Goal: Information Seeking & Learning: Learn about a topic

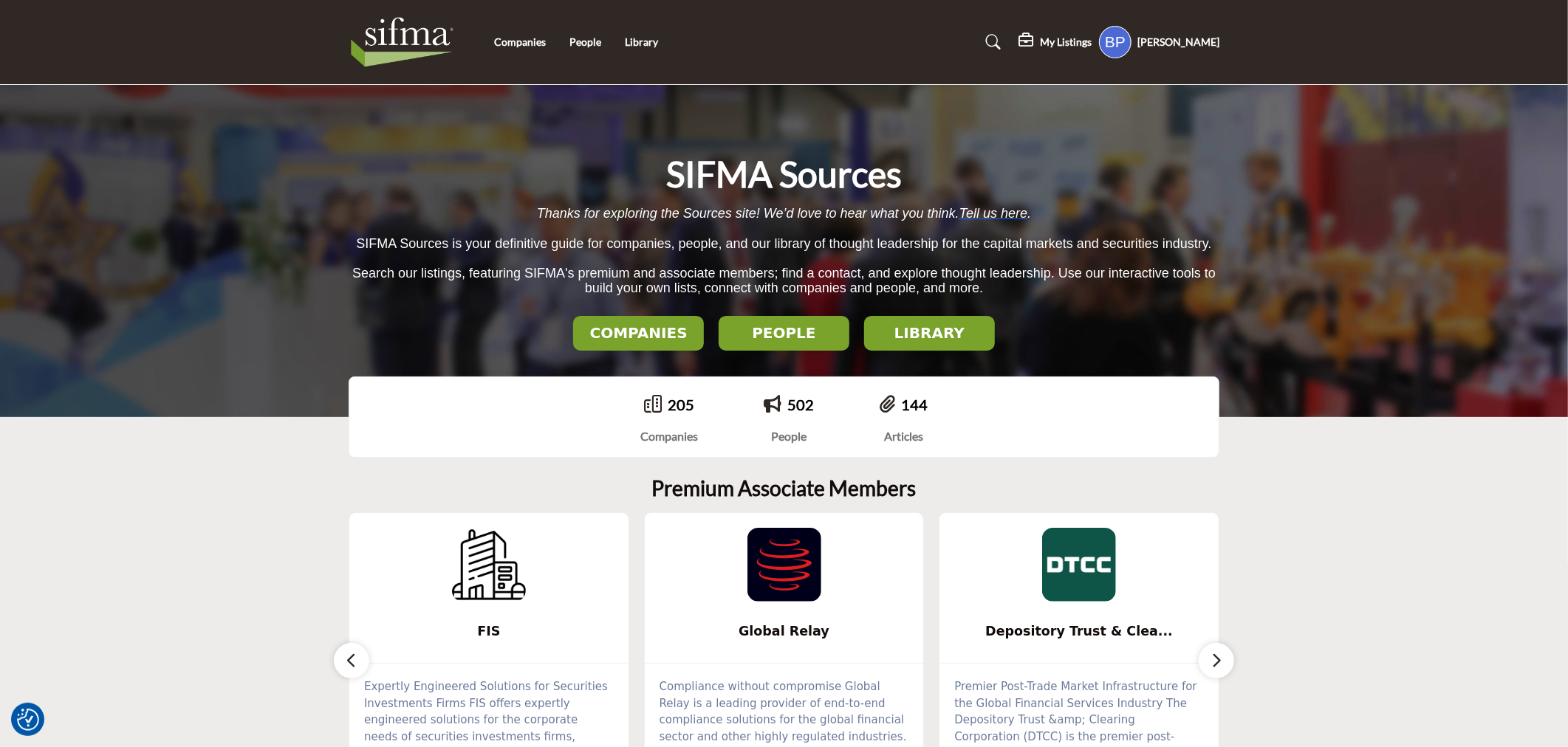
click at [516, 34] on li "Companies" at bounding box center [520, 42] width 52 height 16
click at [520, 37] on link "Companies" at bounding box center [520, 41] width 52 height 12
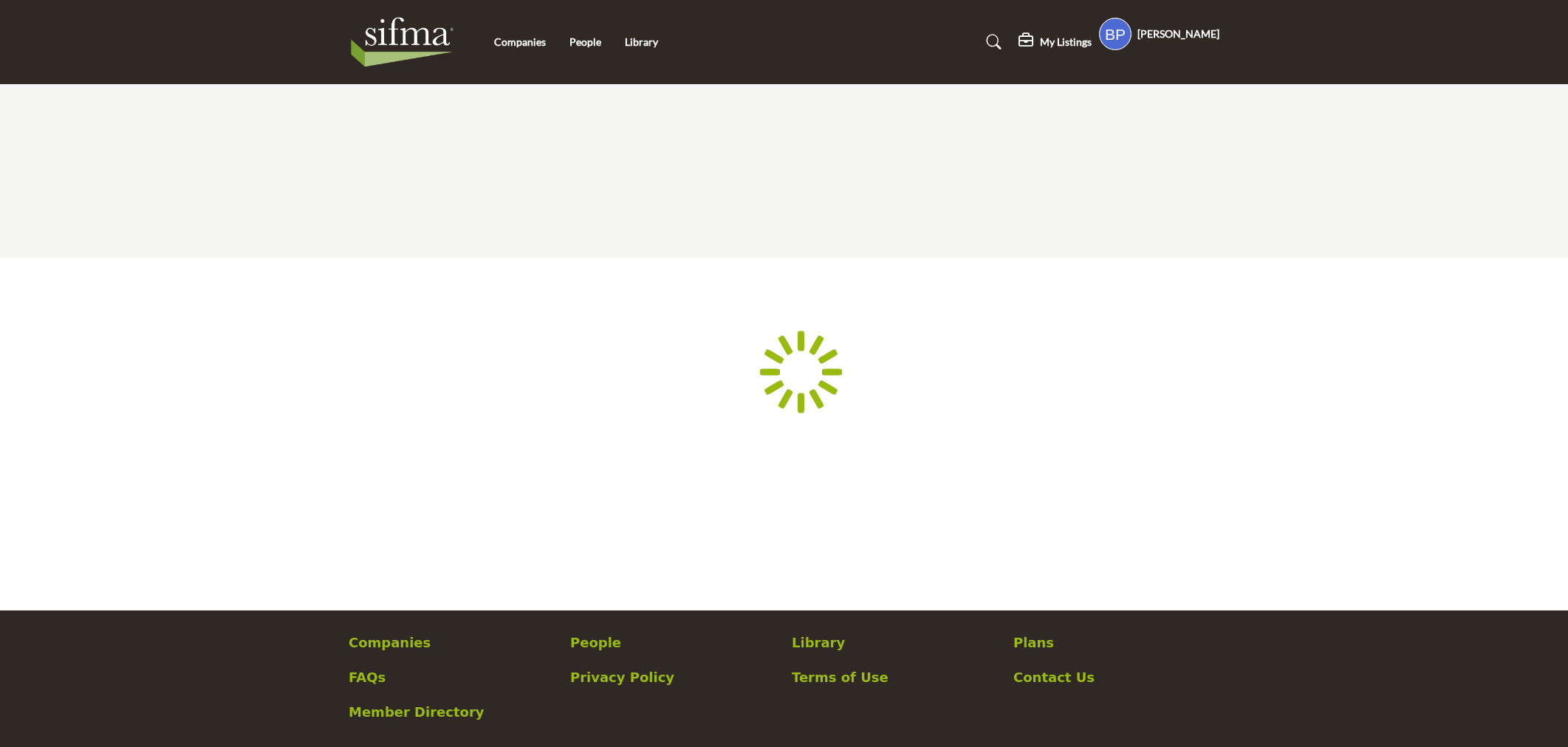
scroll to position [161, 0]
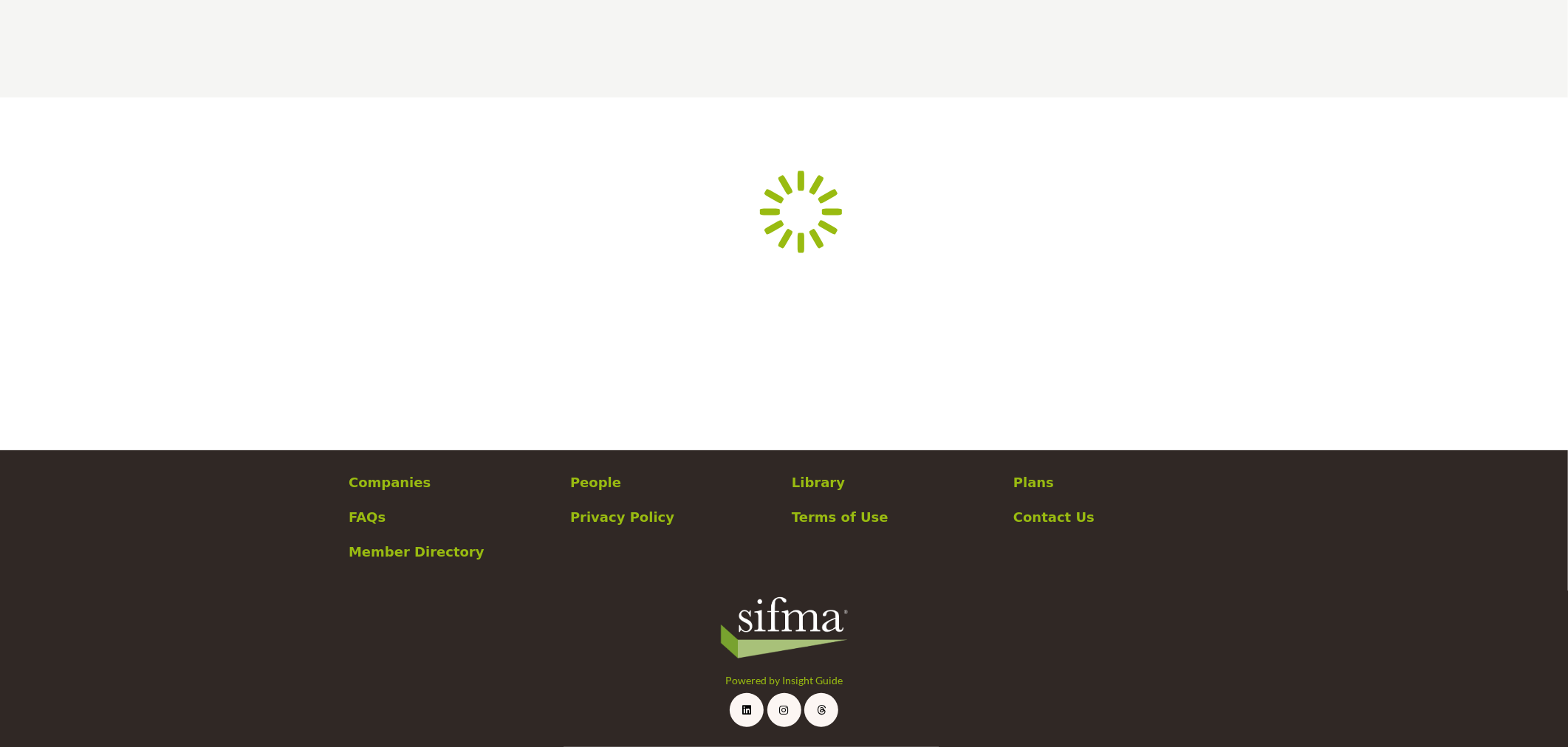
click at [0, 0] on div at bounding box center [0, 0] width 0 height 0
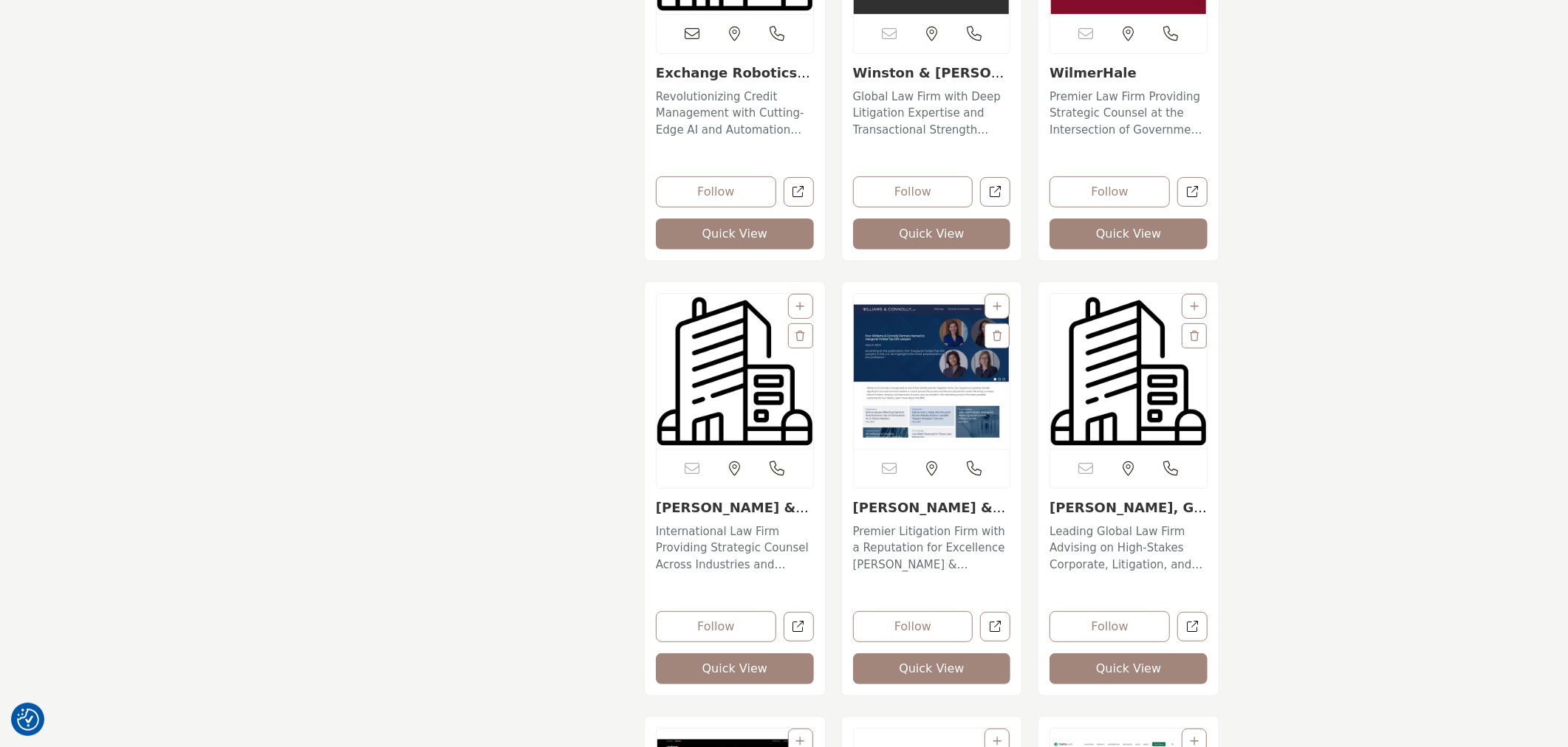
scroll to position [9847, 0]
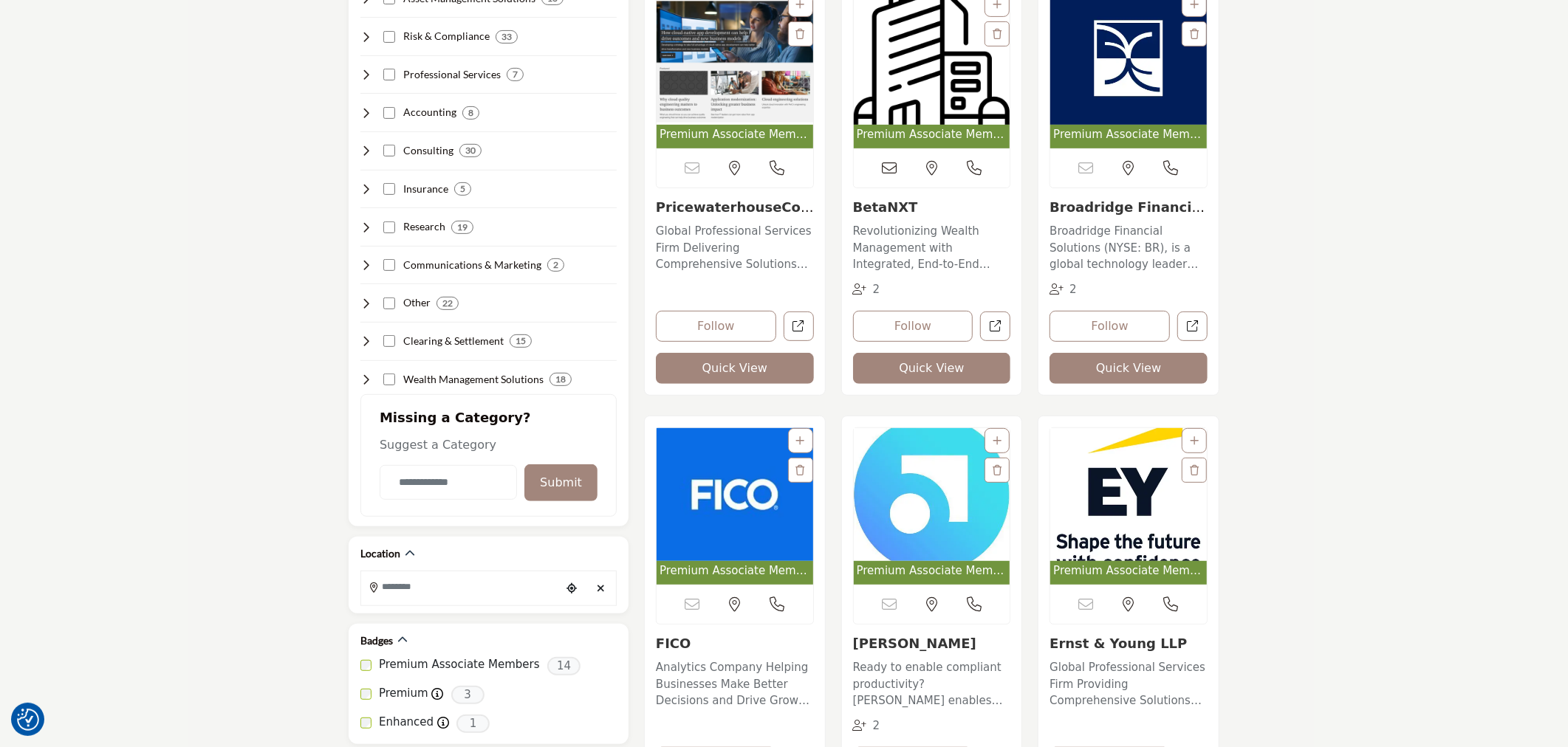
scroll to position [328, 0]
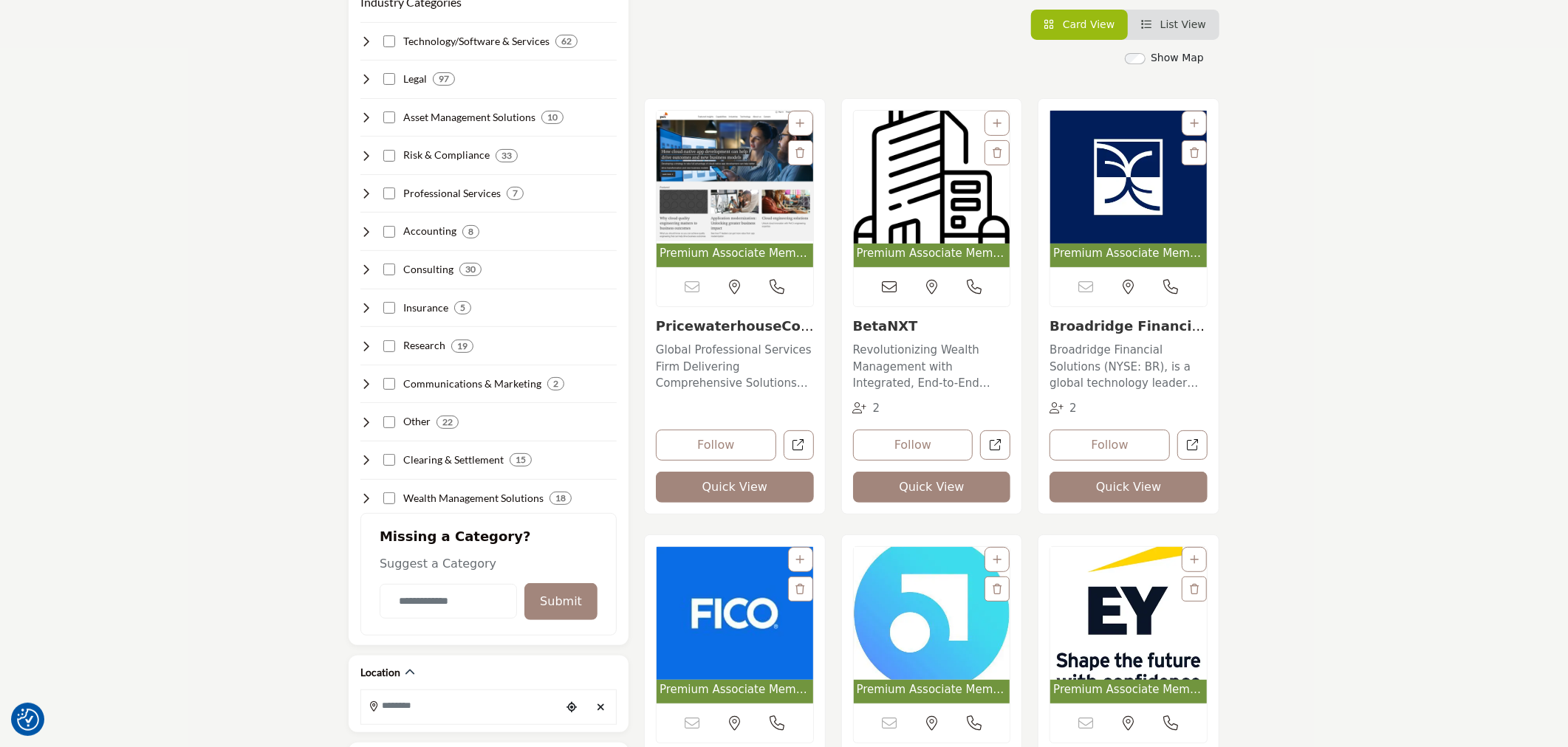
click at [912, 223] on img "Open Listing in new tab" at bounding box center [932, 177] width 156 height 133
click at [933, 377] on p "Revolutionizing Wealth Management with Integrated, End-to-End Solutions Situate…" at bounding box center [932, 366] width 158 height 50
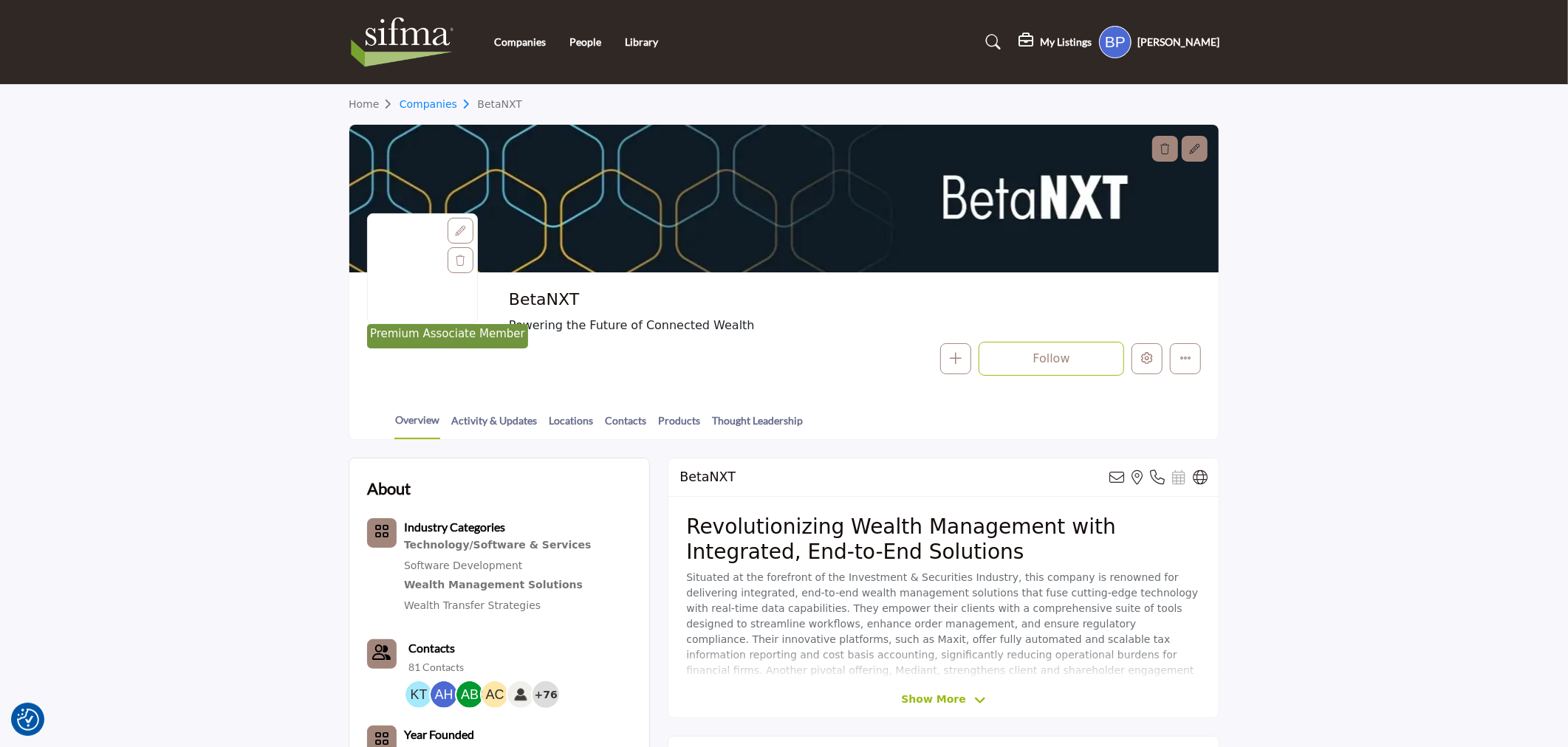
click at [427, 107] on link "Companies" at bounding box center [438, 104] width 78 height 12
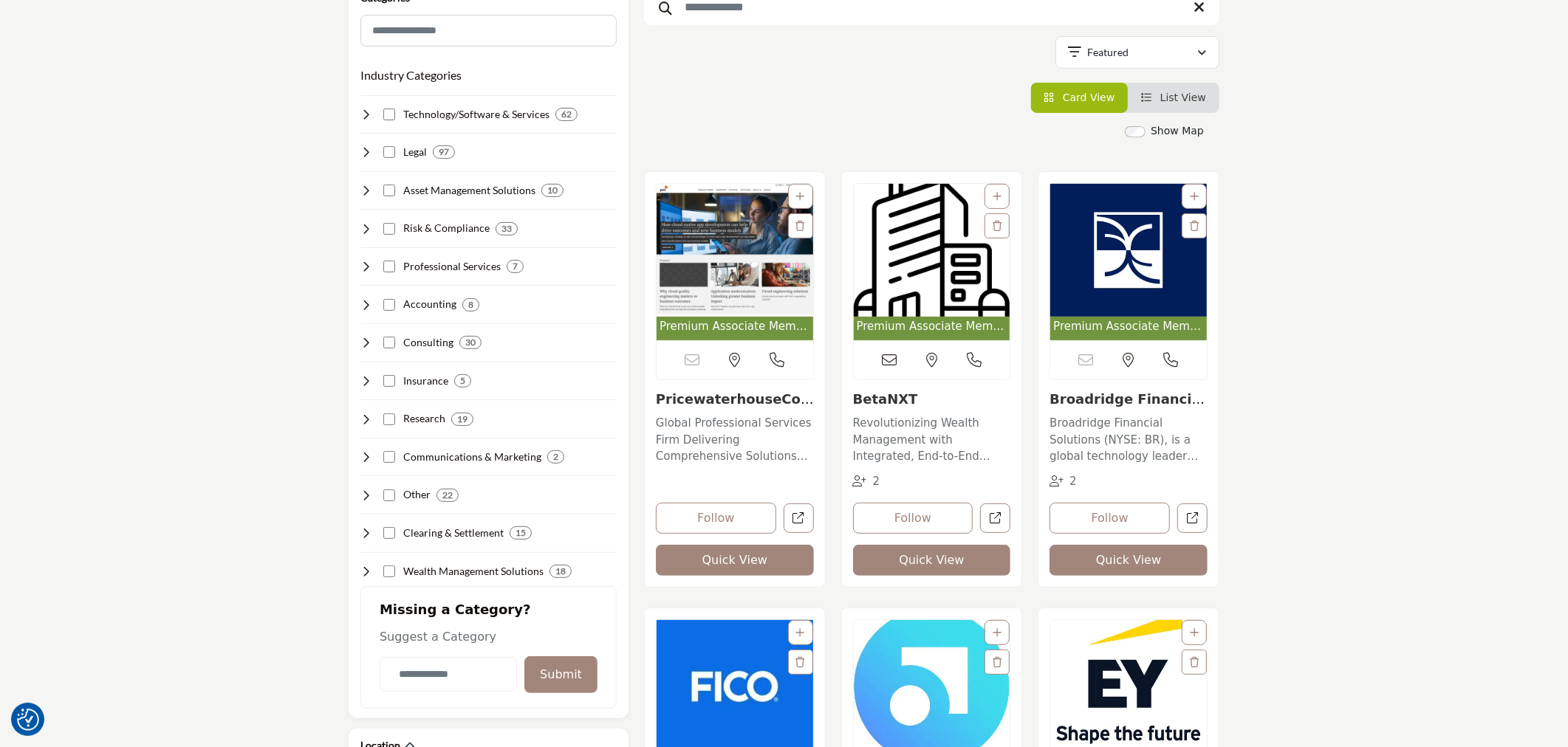
scroll to position [246, 0]
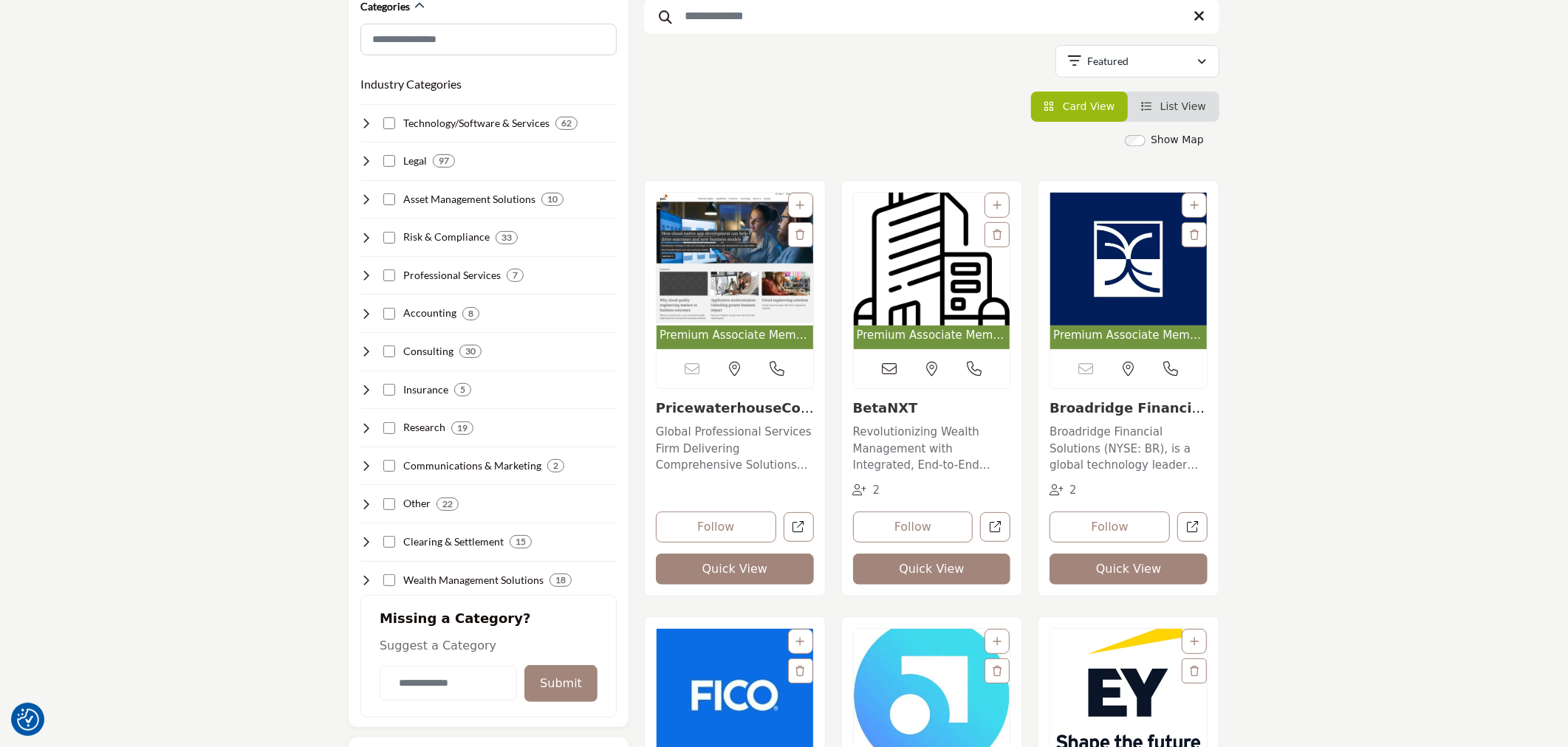
click at [924, 281] on img "Open Listing in new tab" at bounding box center [932, 259] width 156 height 133
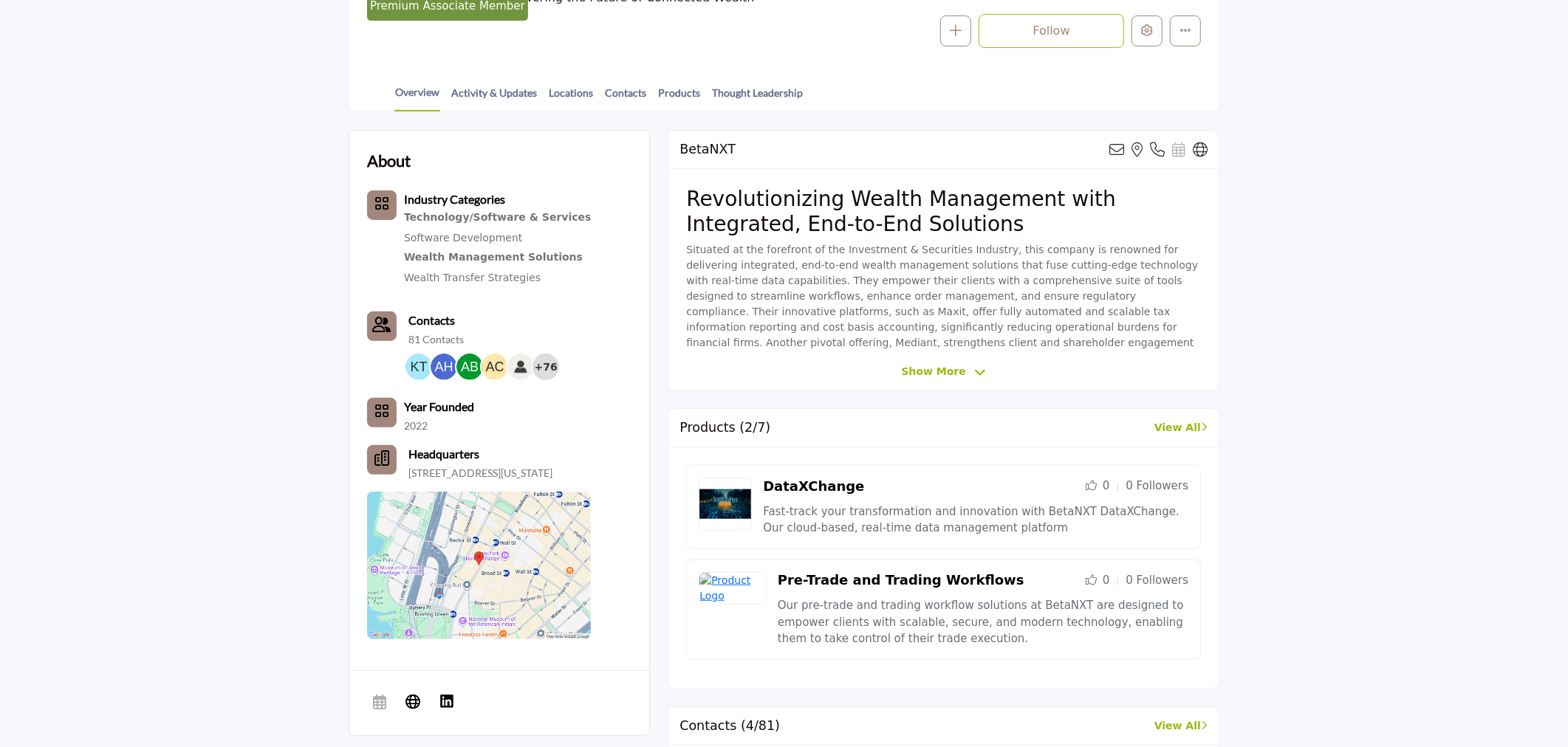
scroll to position [492, 0]
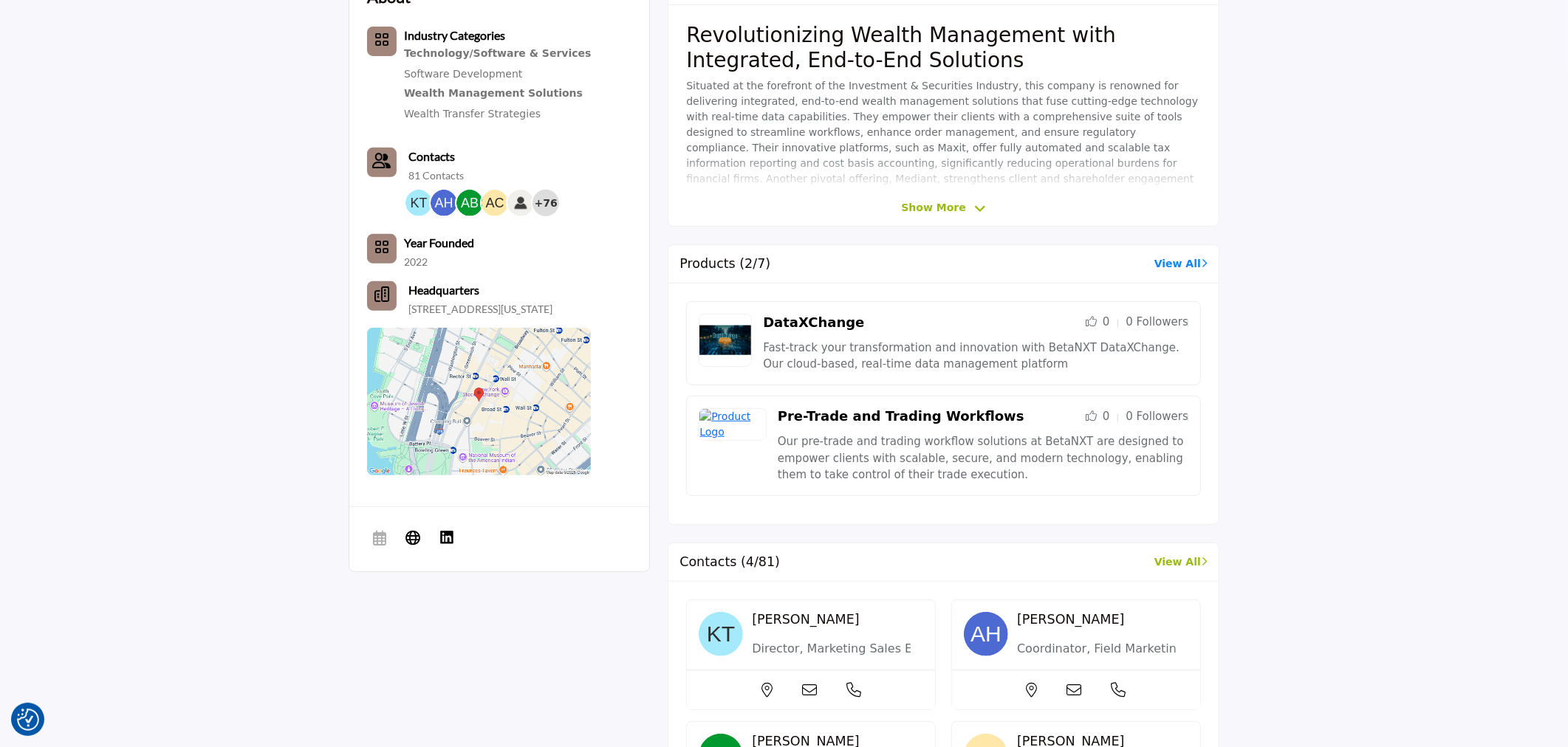
click at [1174, 264] on link "View All" at bounding box center [1181, 264] width 54 height 16
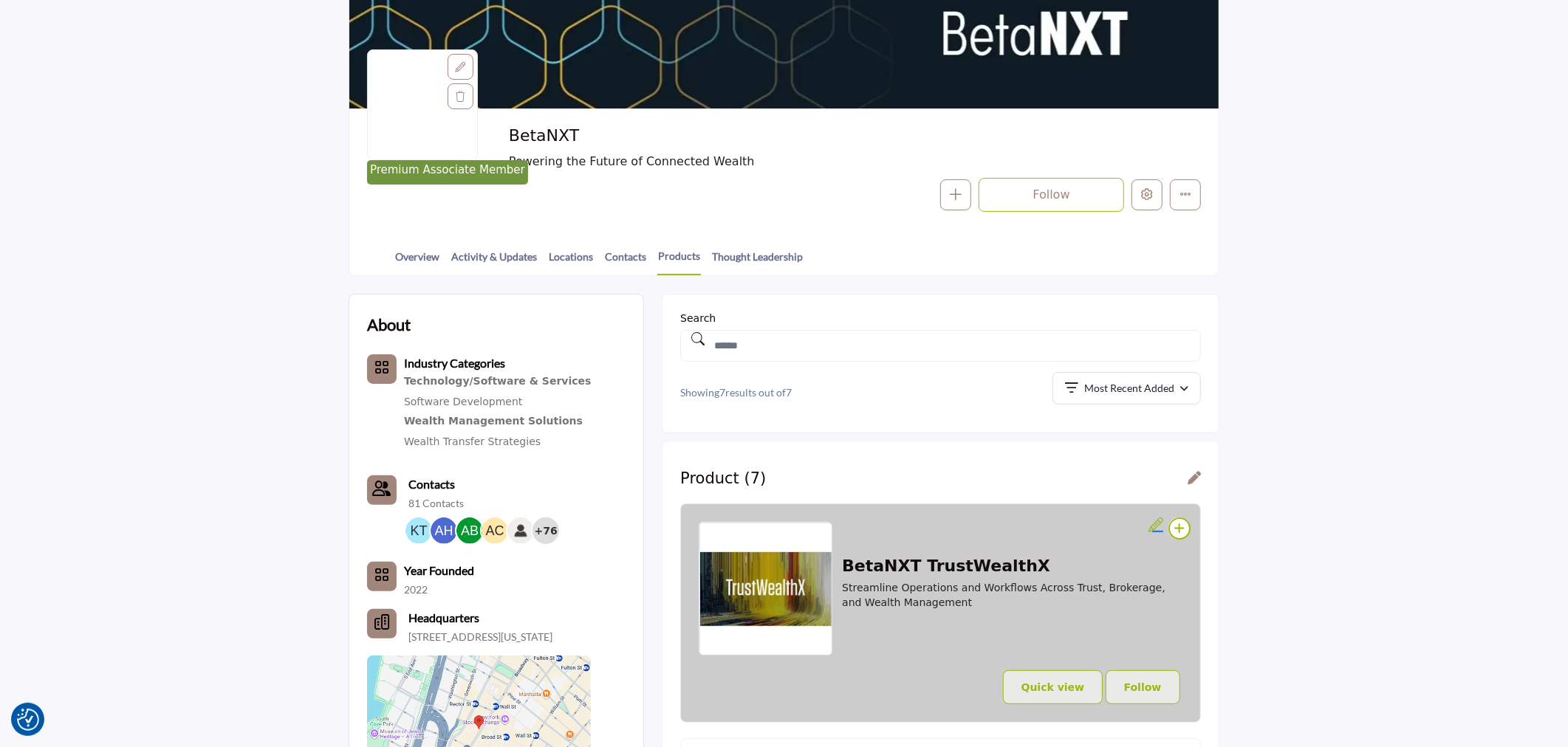
scroll to position [82, 0]
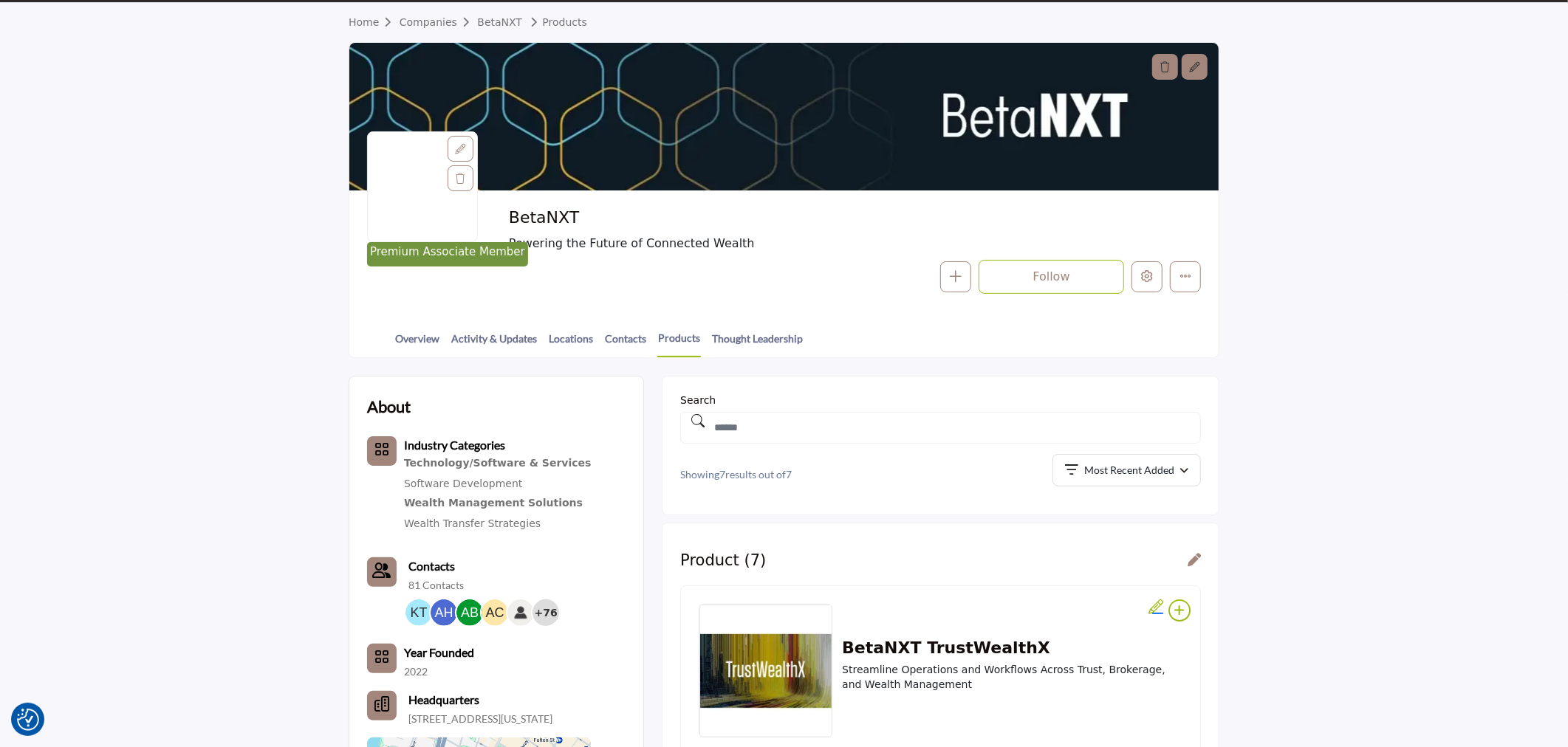
click at [1543, 282] on section "Home Companies BetaNXT Products Premium Associate Member BetaNXT Powering the F…" at bounding box center [784, 180] width 1568 height 355
